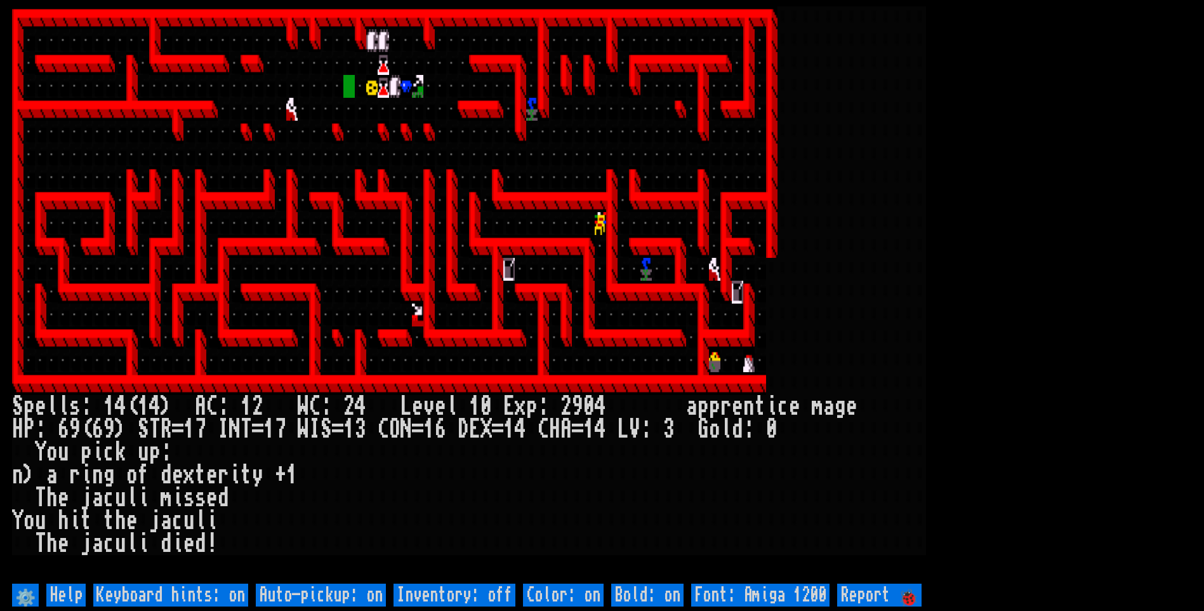
click at [333, 593] on off "Auto-pickup: on" at bounding box center [321, 595] width 130 height 23
type off "Auto-pickup: off"
